Goal: Task Accomplishment & Management: Use online tool/utility

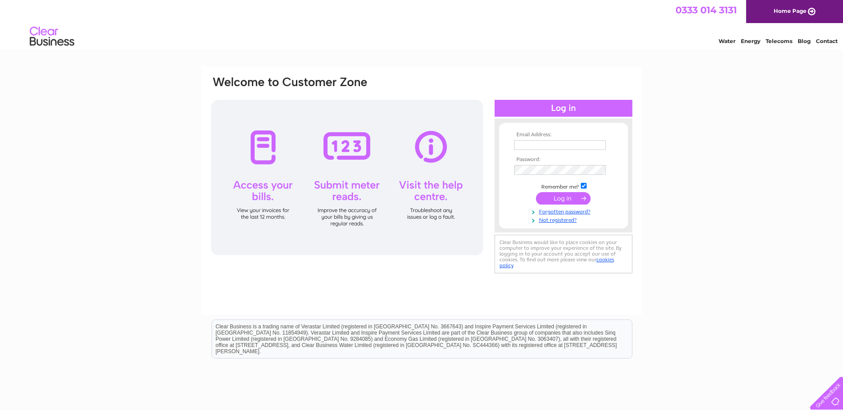
type input "[EMAIL_ADDRESS][DOMAIN_NAME]"
click at [571, 196] on input "submit" at bounding box center [563, 198] width 55 height 12
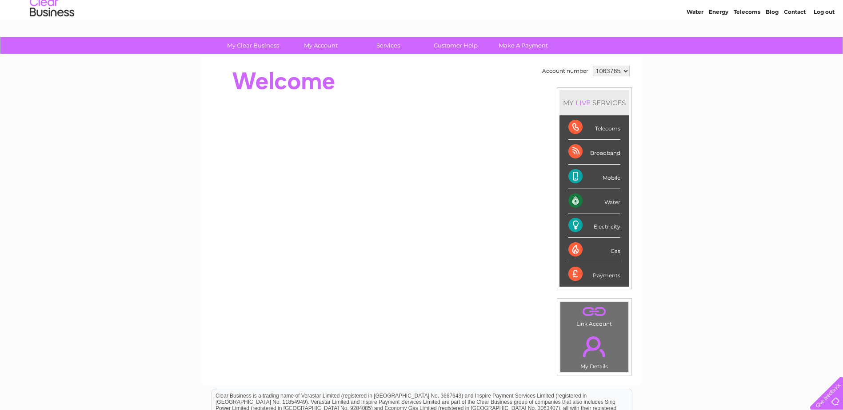
scroll to position [44, 0]
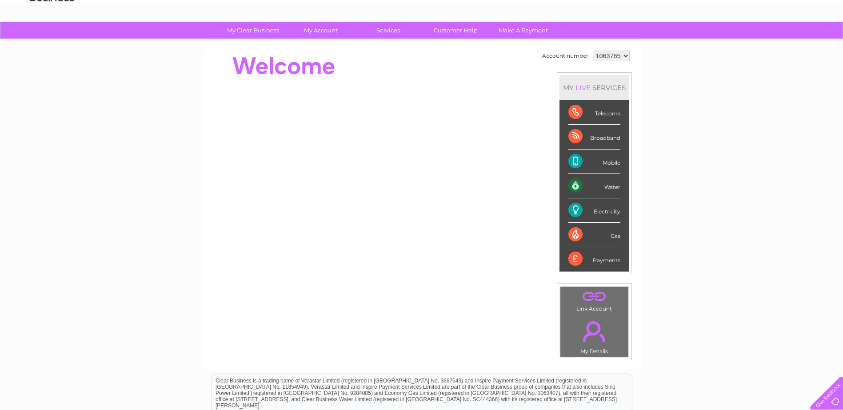
click at [574, 185] on div "Water" at bounding box center [594, 186] width 52 height 24
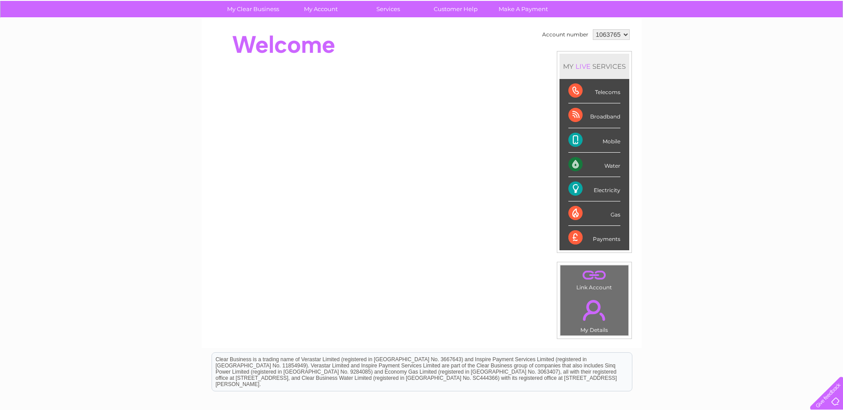
scroll to position [0, 0]
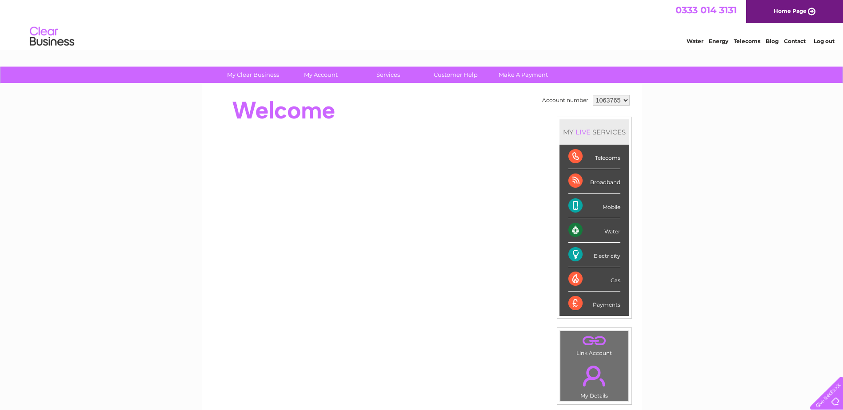
click at [572, 229] on div "Water" at bounding box center [594, 231] width 52 height 24
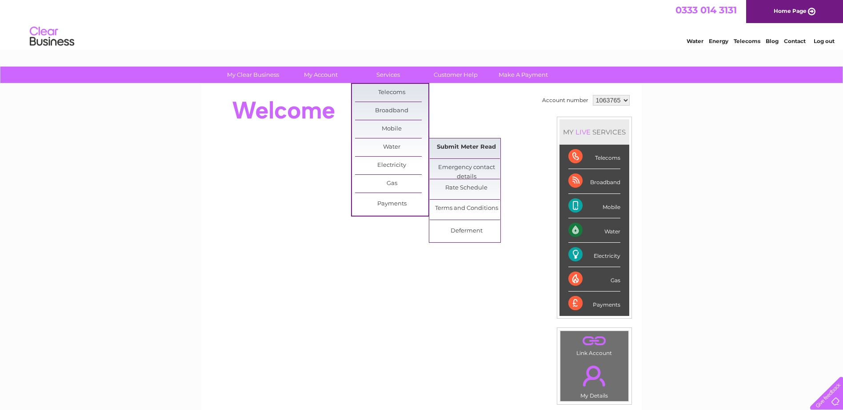
click at [478, 148] on link "Submit Meter Read" at bounding box center [466, 148] width 73 height 18
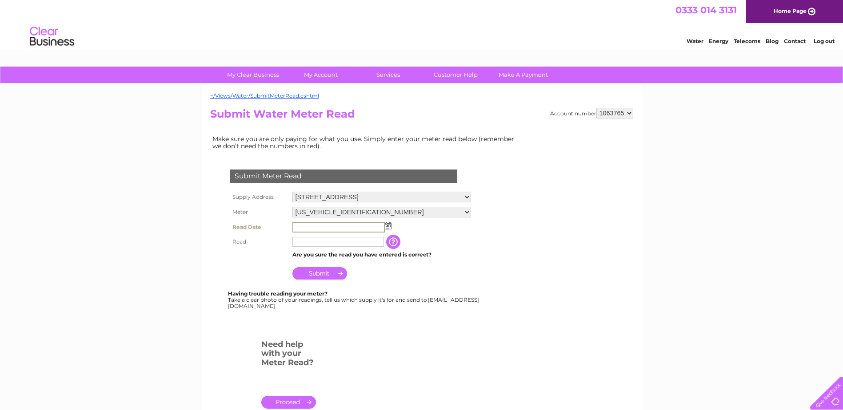
click at [315, 227] on input "text" at bounding box center [338, 227] width 92 height 11
click at [399, 241] on input "button" at bounding box center [394, 241] width 16 height 14
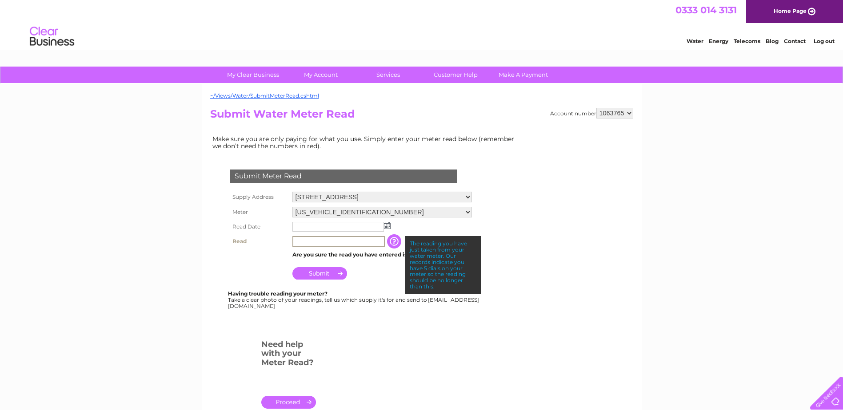
click at [309, 246] on input "text" at bounding box center [338, 241] width 92 height 11
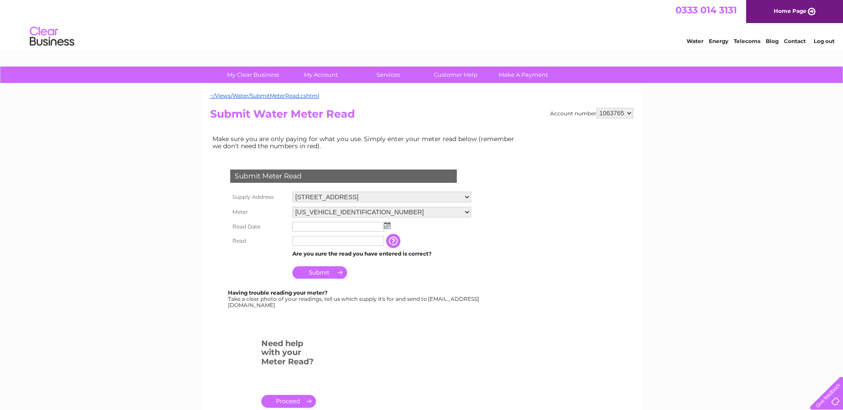
click at [402, 242] on input "button" at bounding box center [394, 241] width 16 height 14
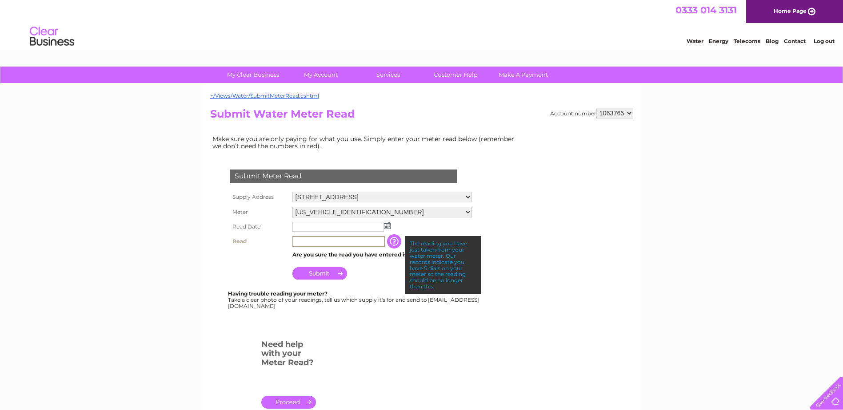
click at [309, 243] on input "text" at bounding box center [338, 241] width 92 height 11
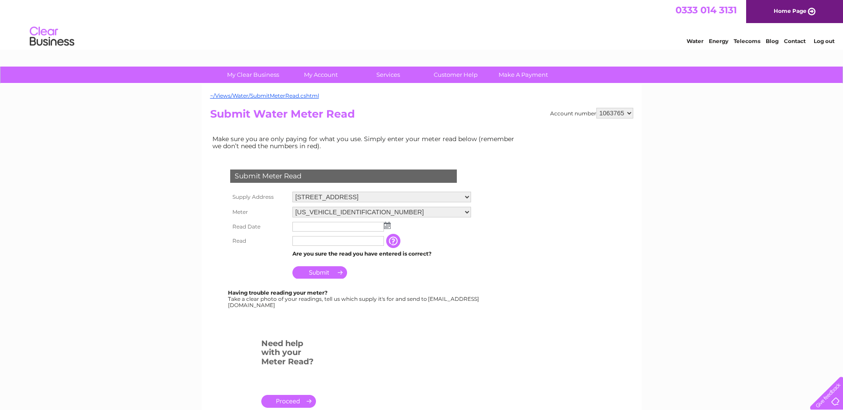
click at [388, 225] on img at bounding box center [387, 225] width 7 height 7
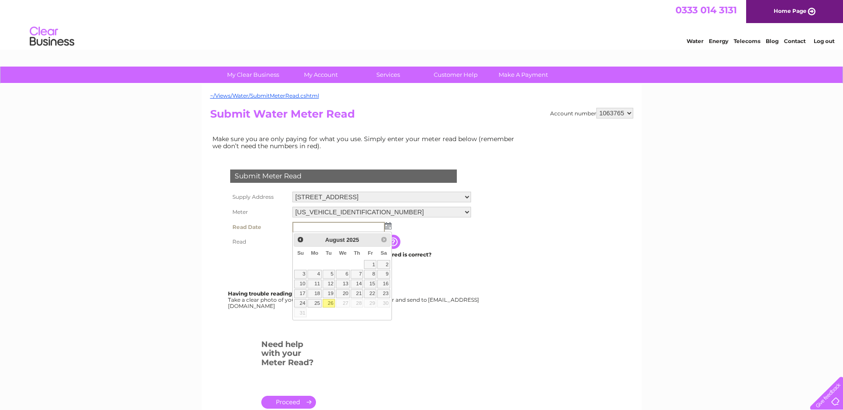
click at [331, 301] on link "26" at bounding box center [329, 303] width 12 height 9
type input "2025/08/26"
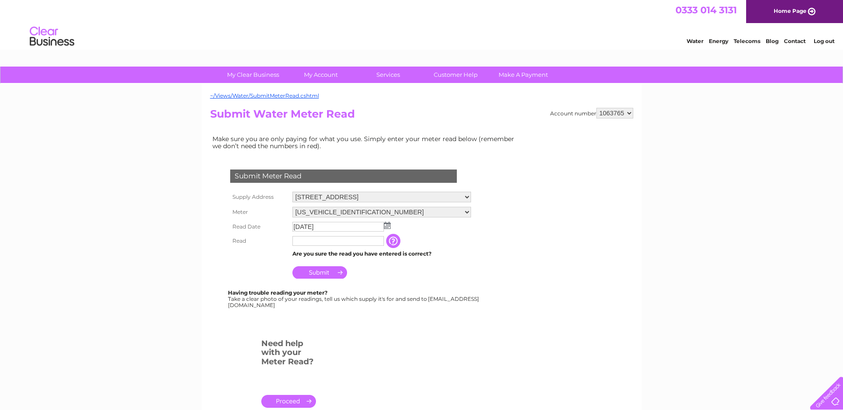
click at [304, 242] on input "text" at bounding box center [338, 241] width 92 height 10
type input "00305"
click at [325, 272] on input "Submit" at bounding box center [319, 273] width 55 height 12
